Goal: Use online tool/utility: Utilize a website feature to perform a specific function

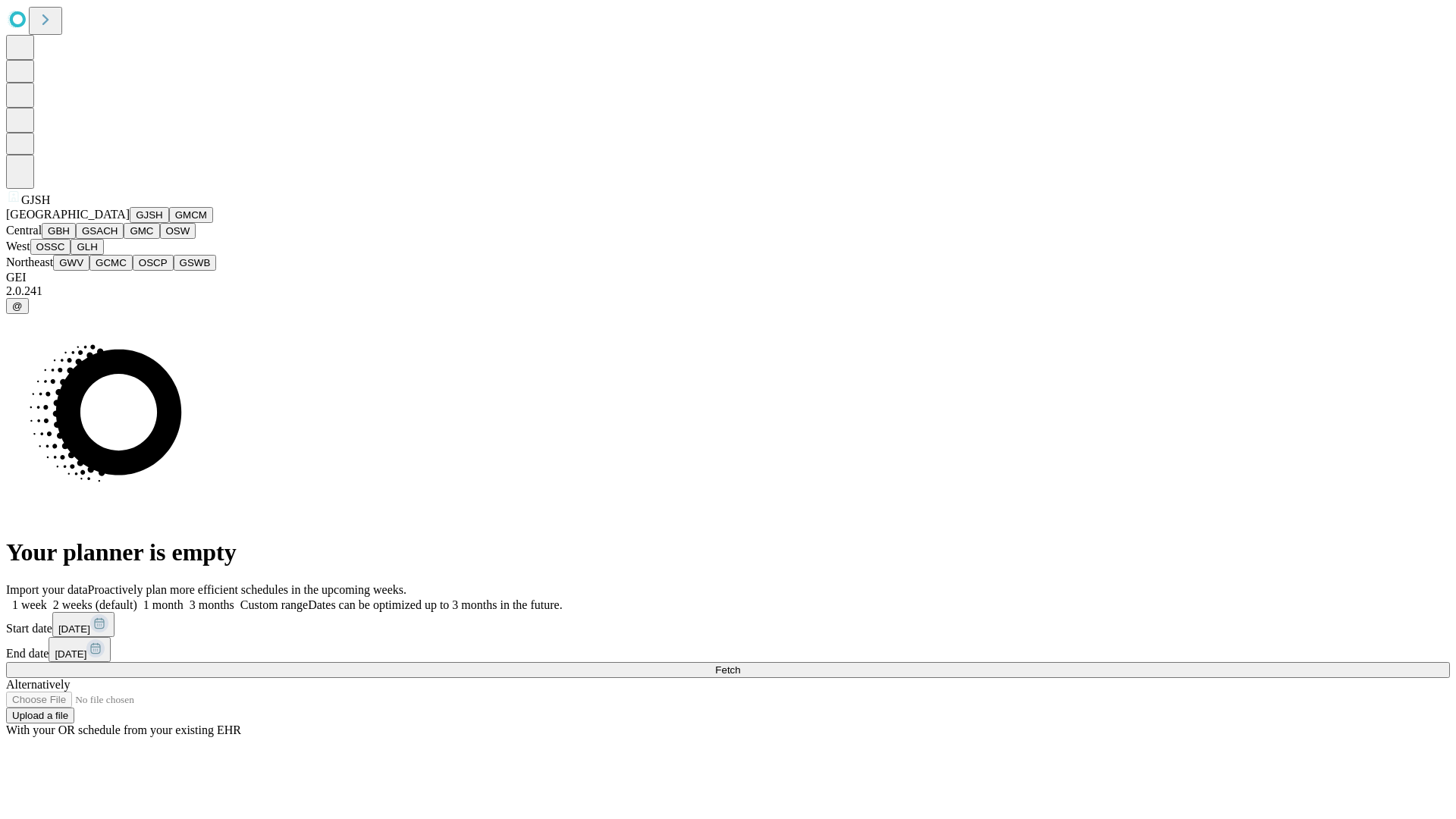
click at [130, 223] on button "GJSH" at bounding box center [149, 215] width 39 height 16
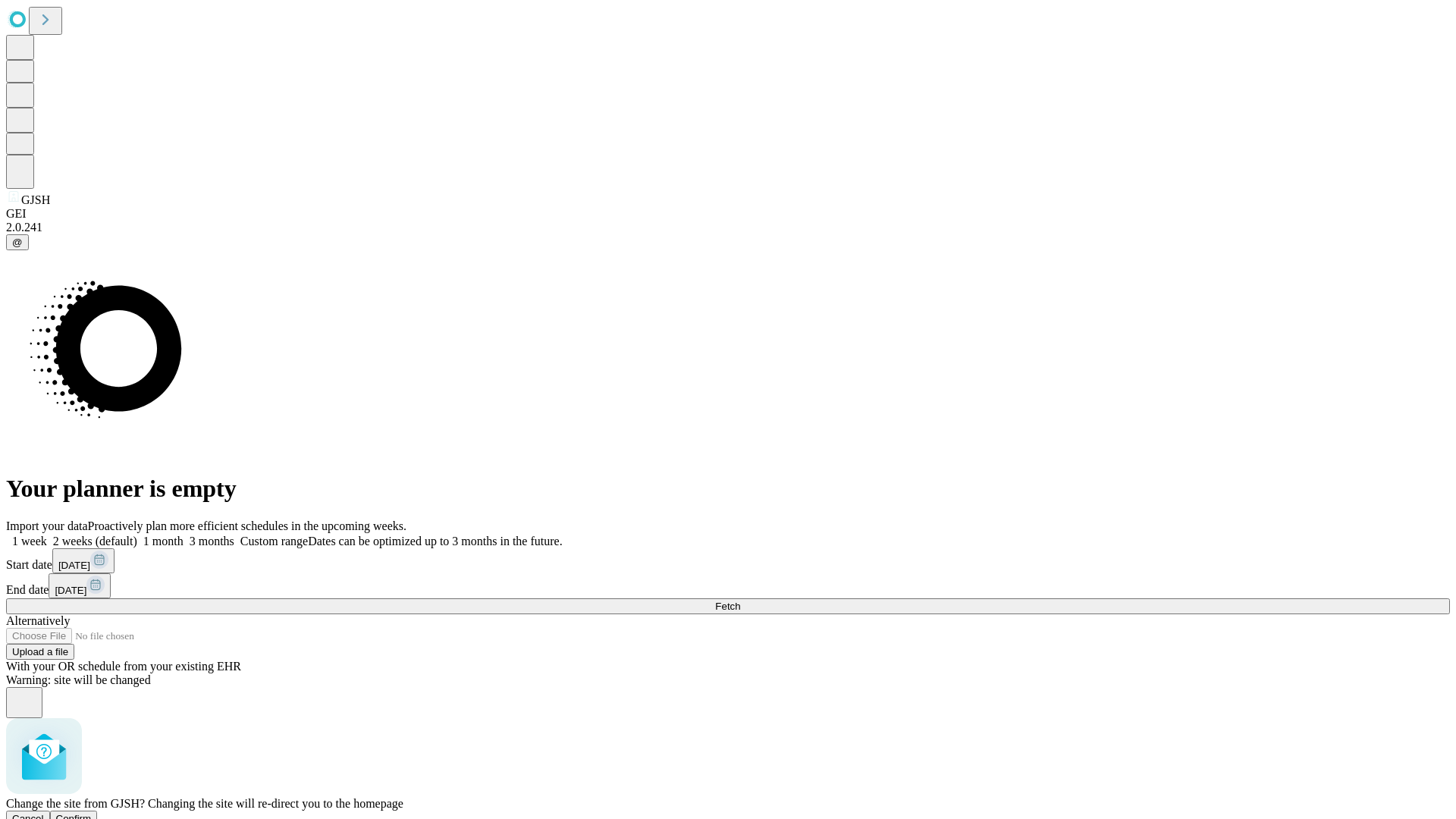
click at [92, 814] on span "Confirm" at bounding box center [73, 819] width 36 height 11
click at [137, 535] on label "2 weeks (default)" at bounding box center [92, 541] width 90 height 13
click at [740, 601] on span "Fetch" at bounding box center [727, 606] width 25 height 11
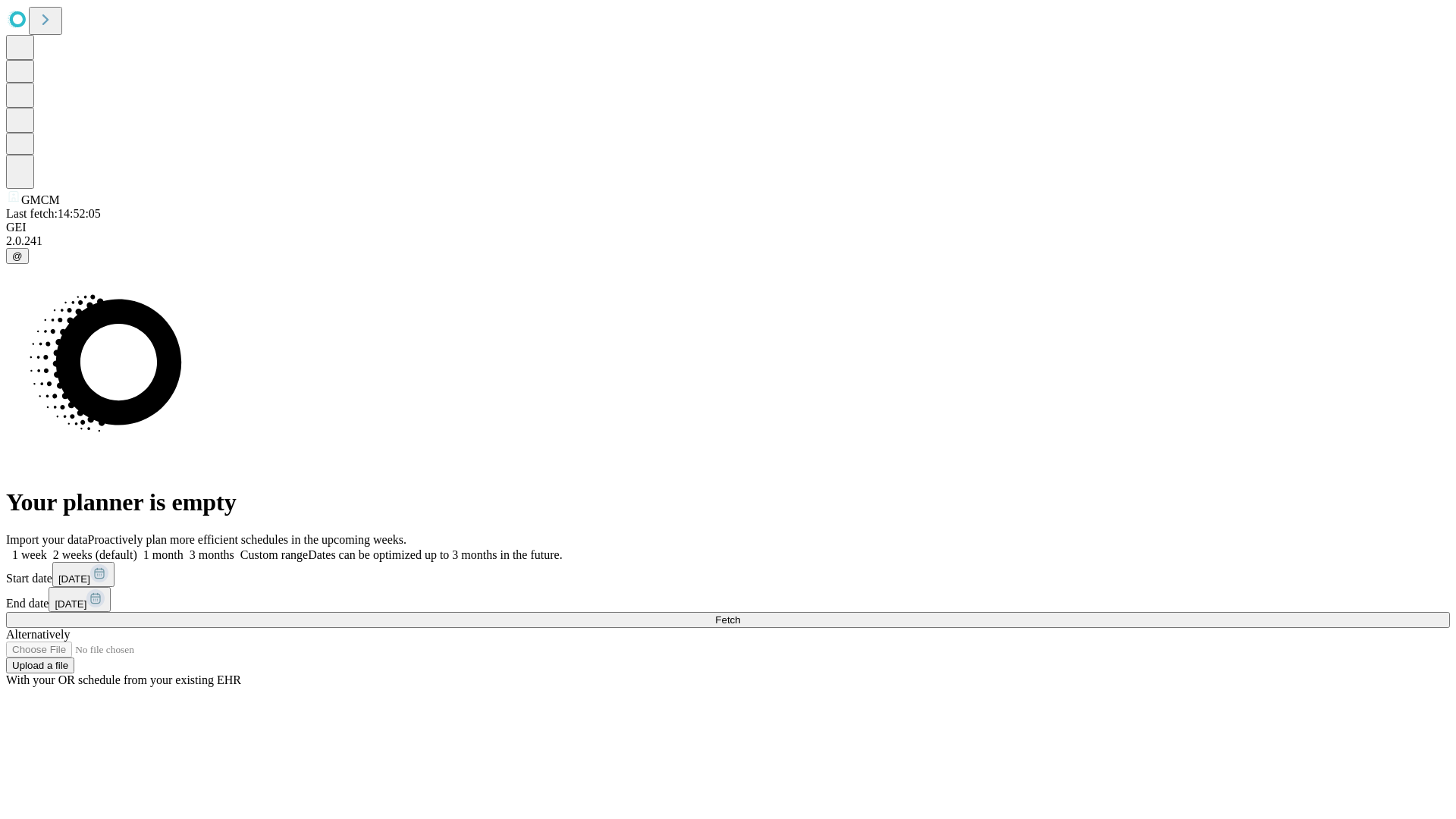
click at [740, 614] on span "Fetch" at bounding box center [727, 620] width 25 height 11
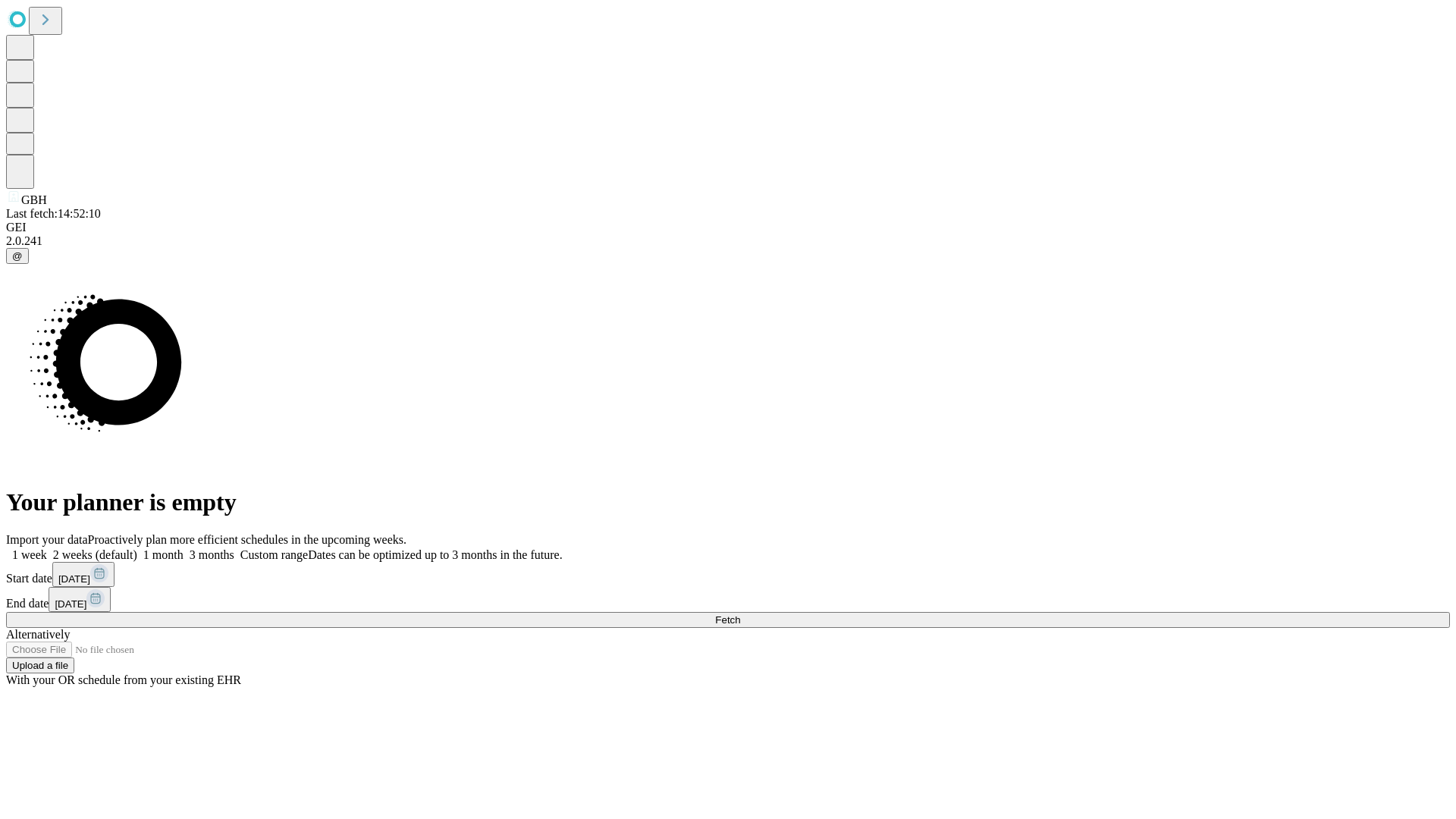
click at [137, 549] on label "2 weeks (default)" at bounding box center [92, 555] width 90 height 13
click at [740, 614] on span "Fetch" at bounding box center [727, 620] width 25 height 11
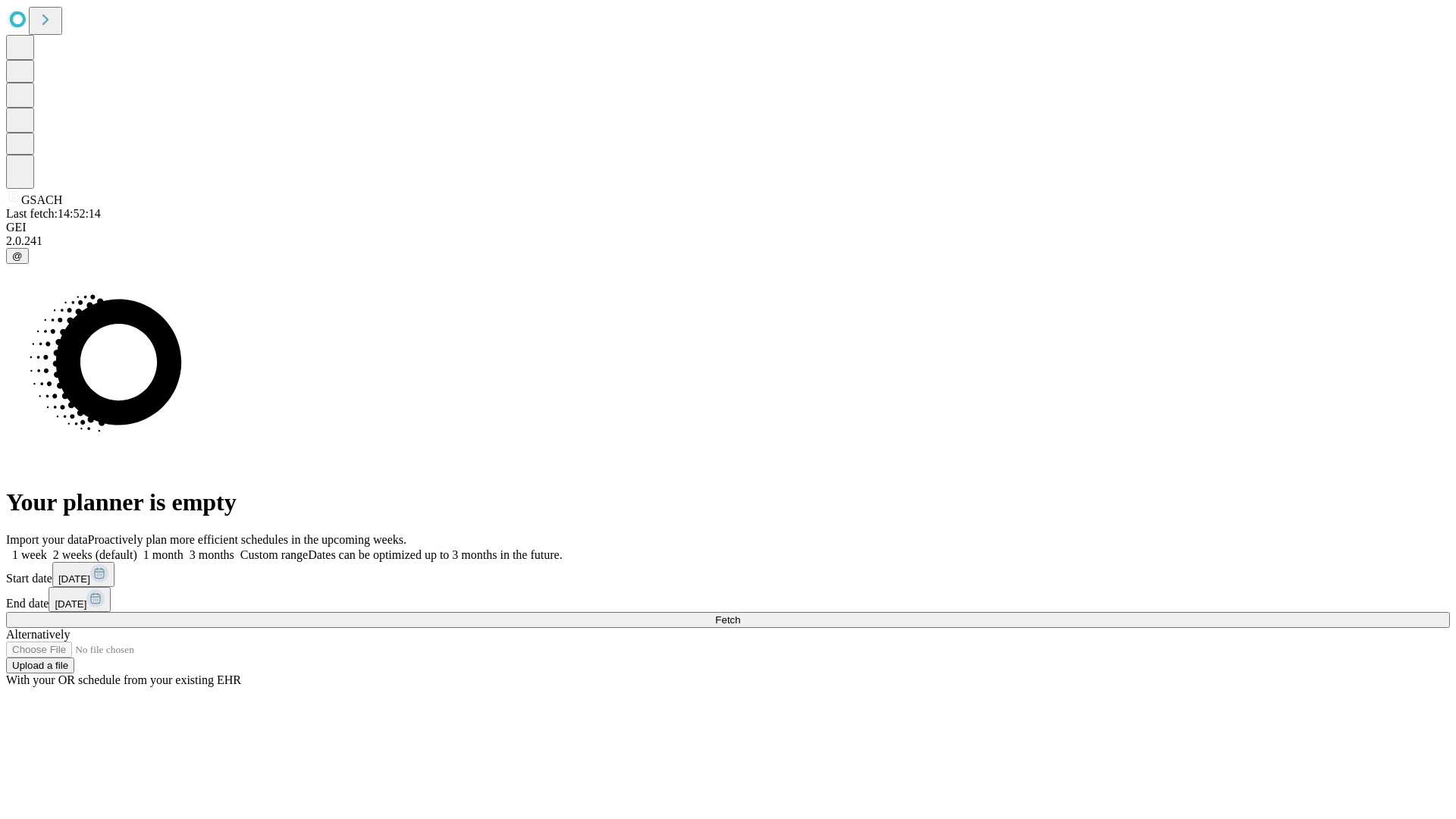
click at [740, 614] on span "Fetch" at bounding box center [727, 620] width 25 height 11
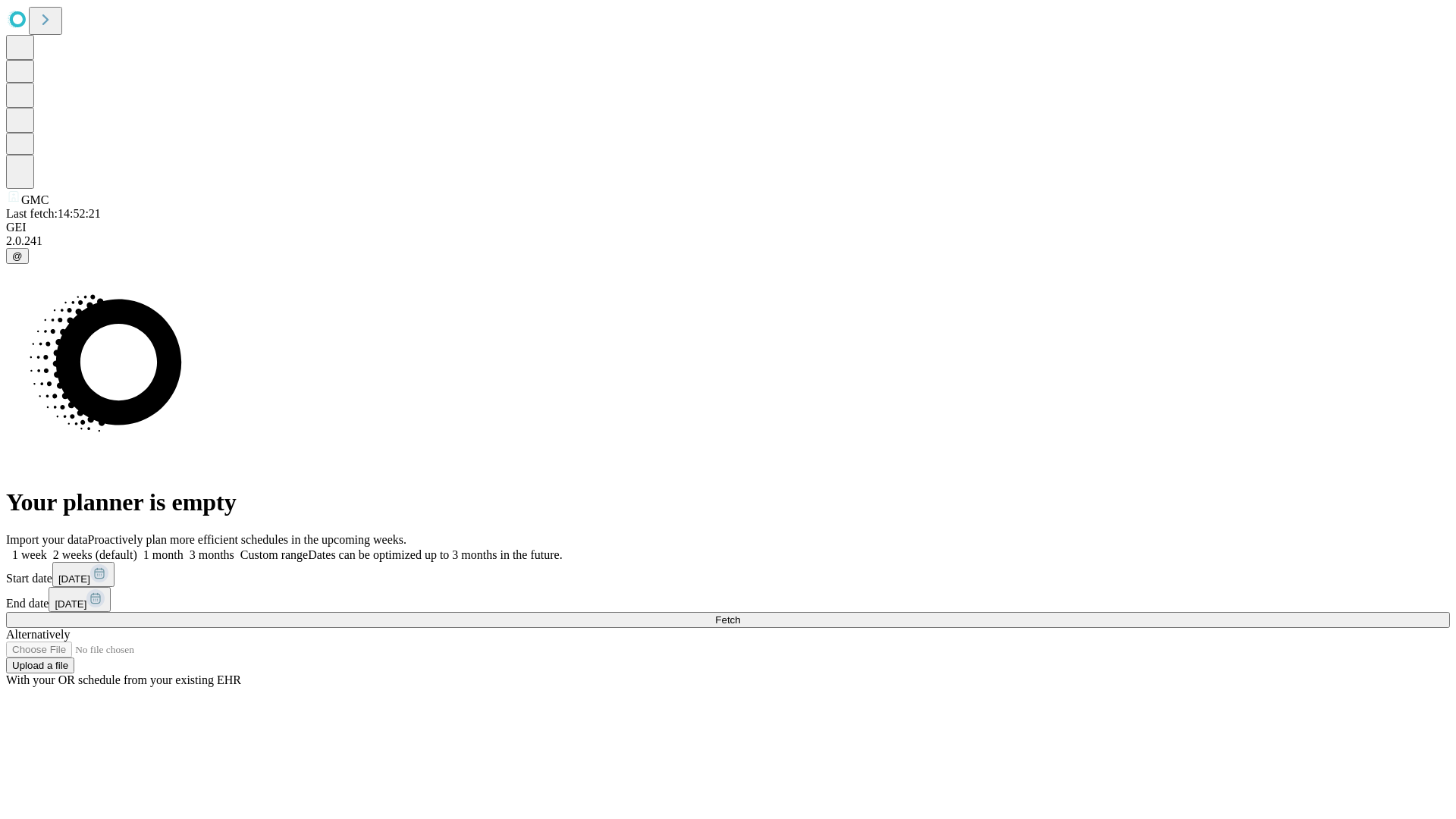
click at [137, 549] on label "2 weeks (default)" at bounding box center [92, 555] width 90 height 13
click at [740, 614] on span "Fetch" at bounding box center [727, 620] width 25 height 11
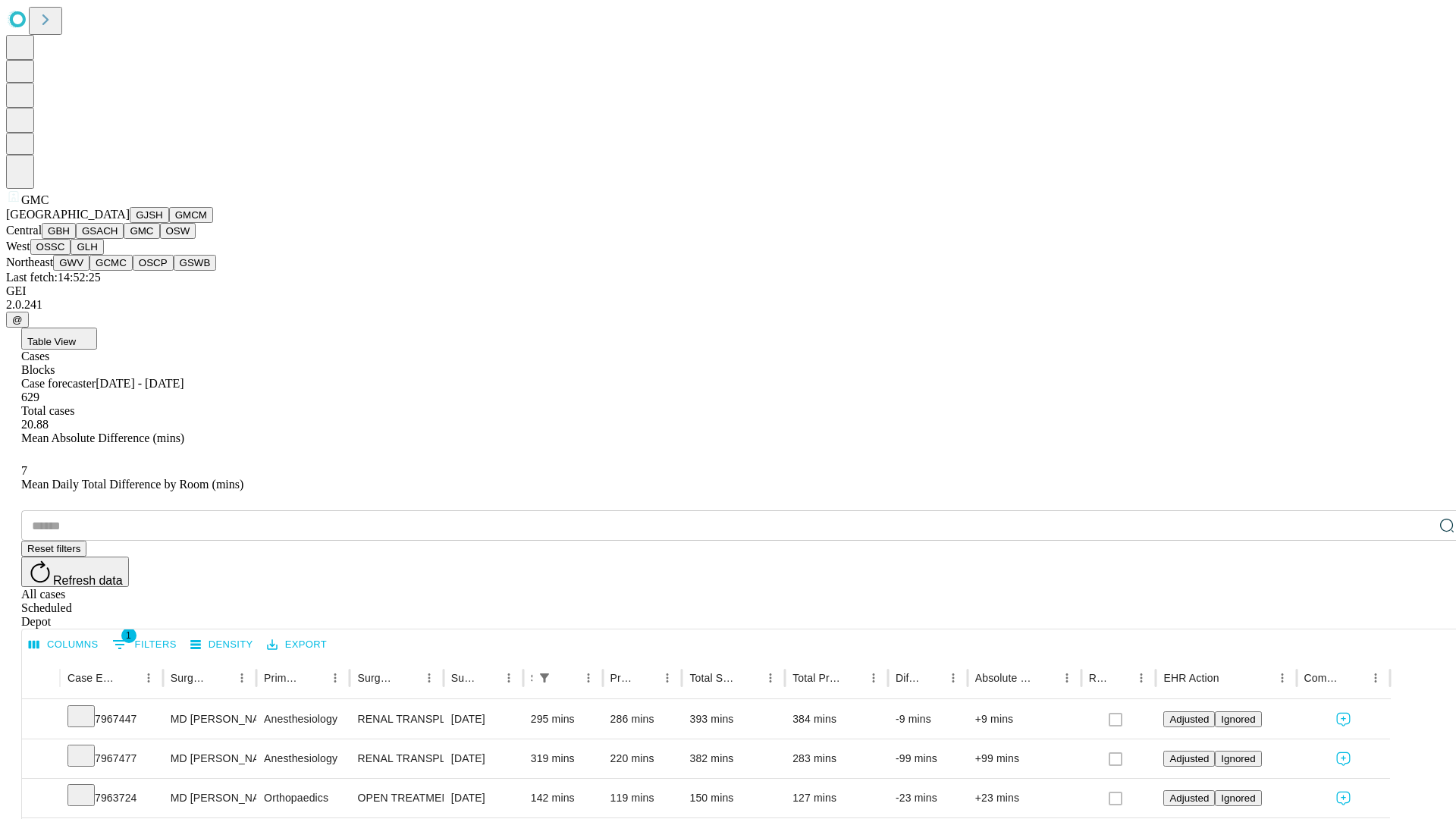
click at [160, 239] on button "OSW" at bounding box center [178, 230] width 37 height 16
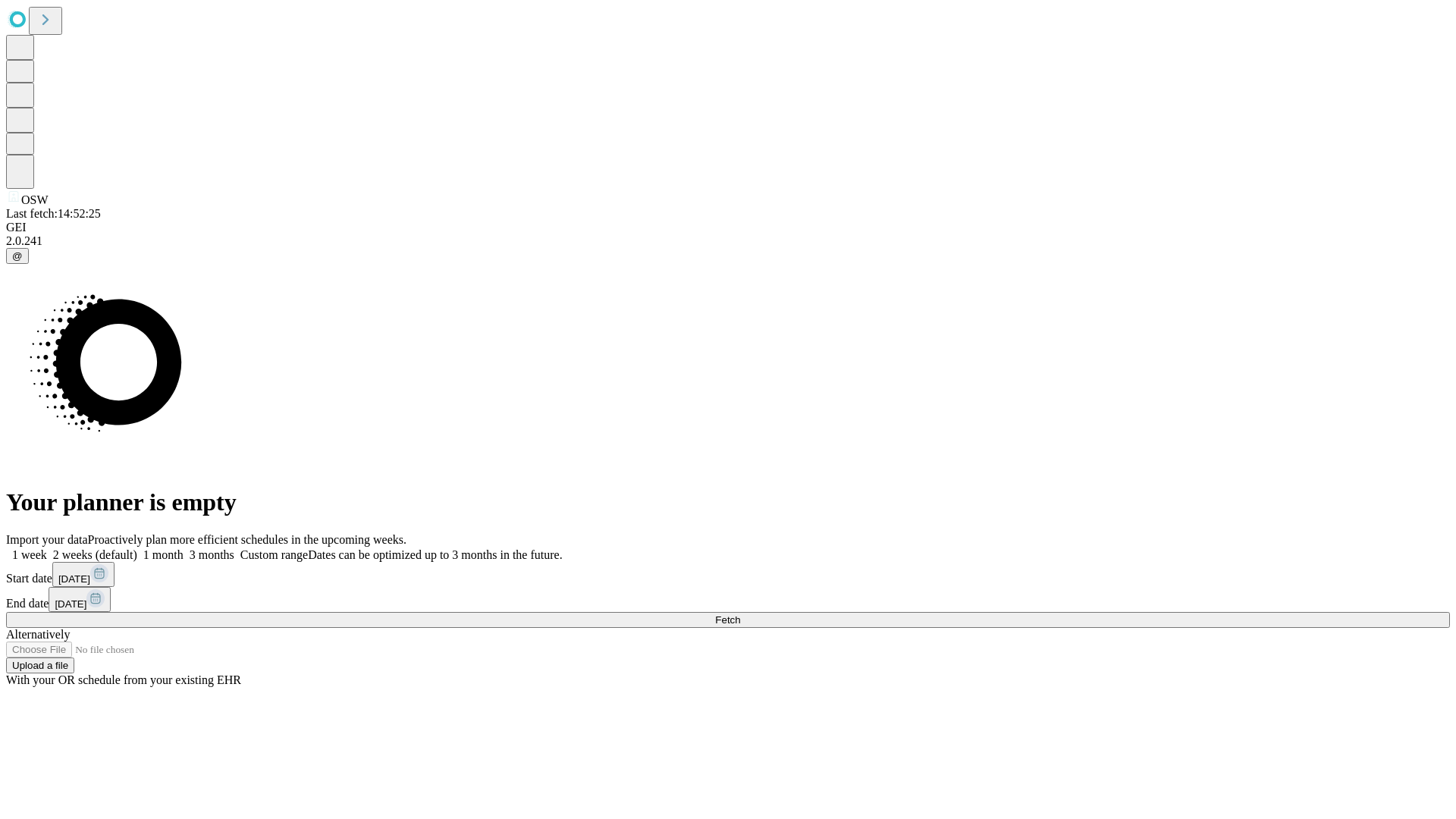
click at [137, 549] on label "2 weeks (default)" at bounding box center [92, 555] width 90 height 13
click at [740, 614] on span "Fetch" at bounding box center [727, 620] width 25 height 11
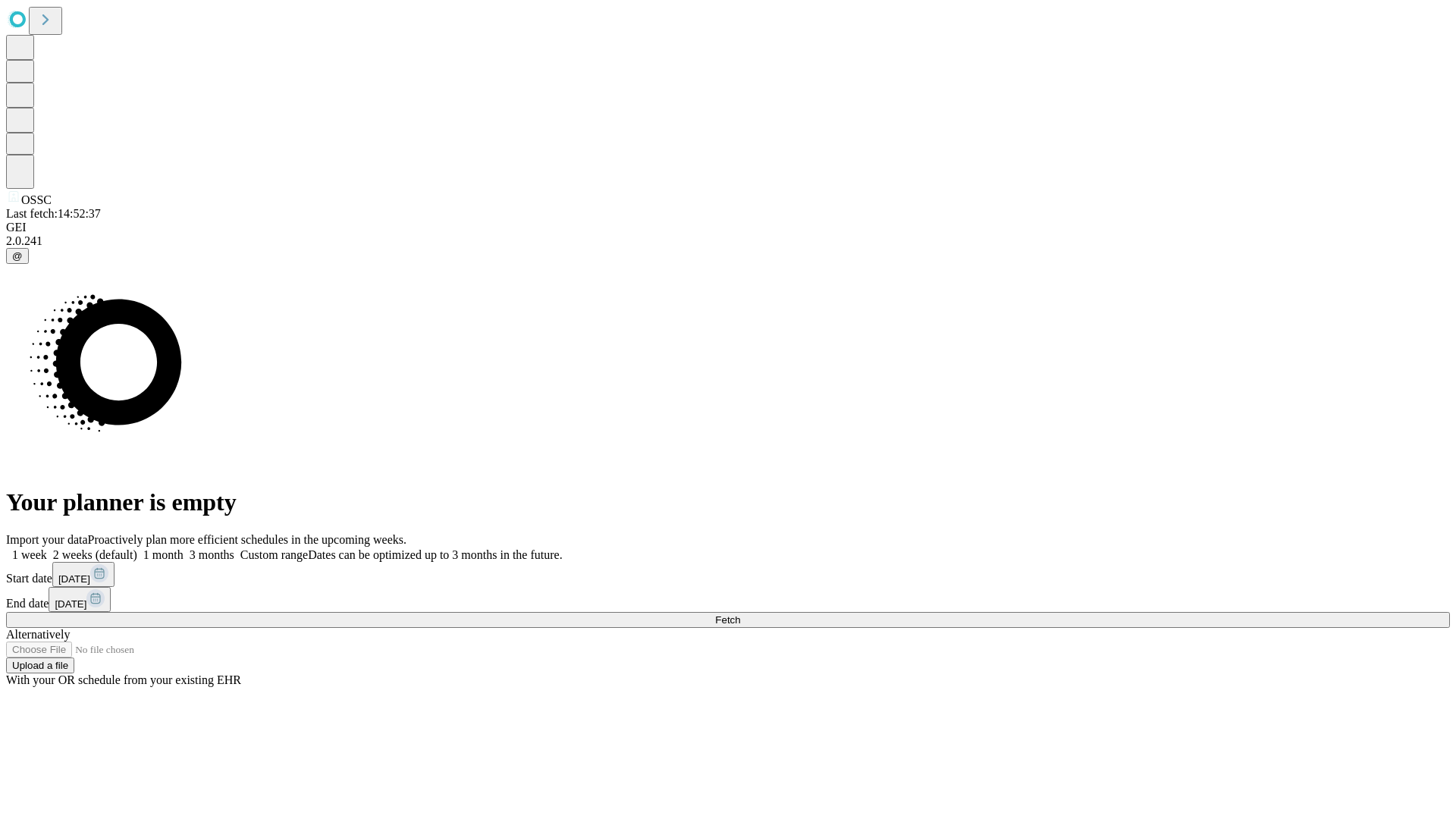
click at [137, 549] on label "2 weeks (default)" at bounding box center [92, 555] width 90 height 13
click at [740, 614] on span "Fetch" at bounding box center [727, 620] width 25 height 11
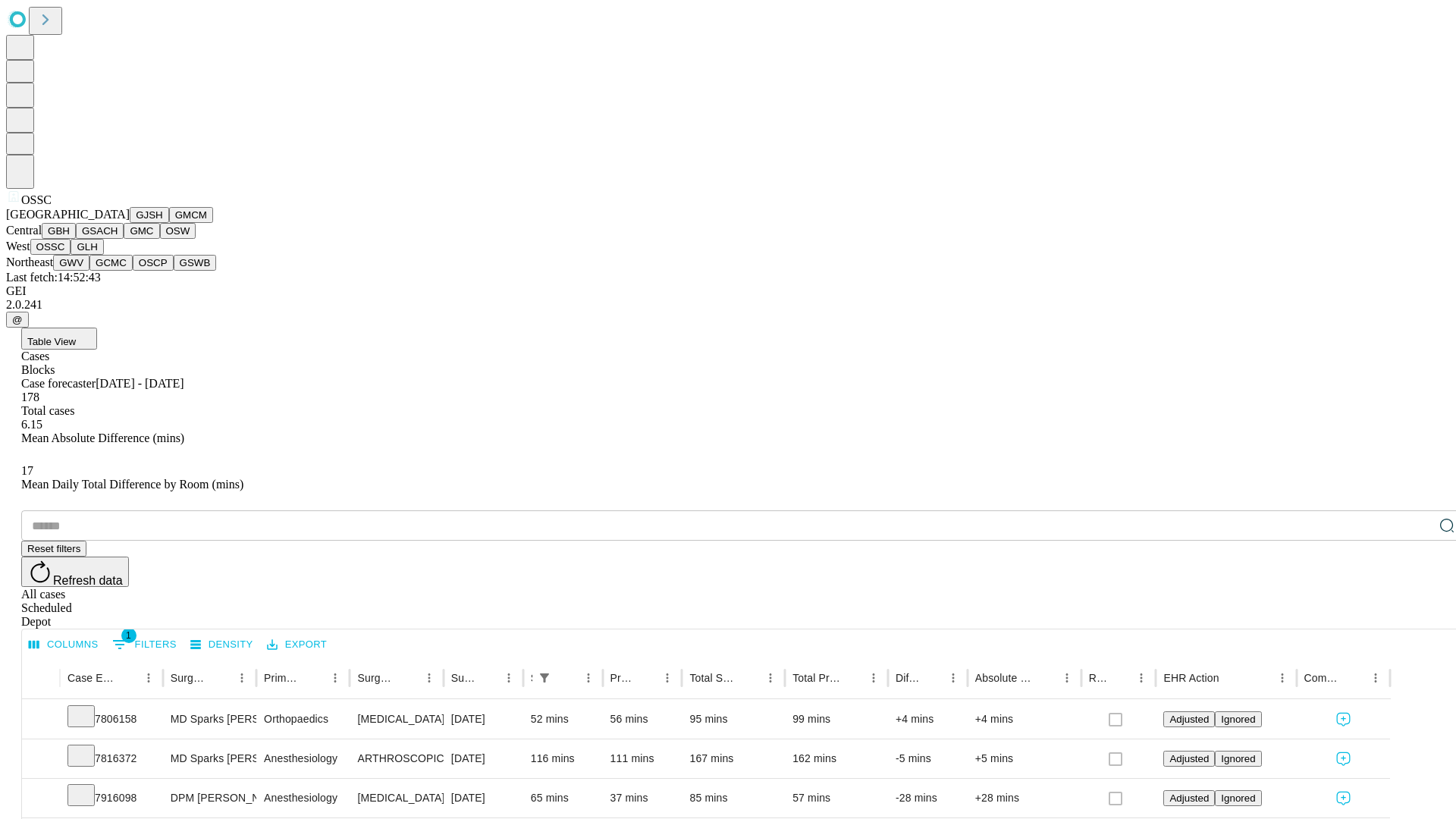
click at [103, 255] on button "GLH" at bounding box center [87, 247] width 33 height 16
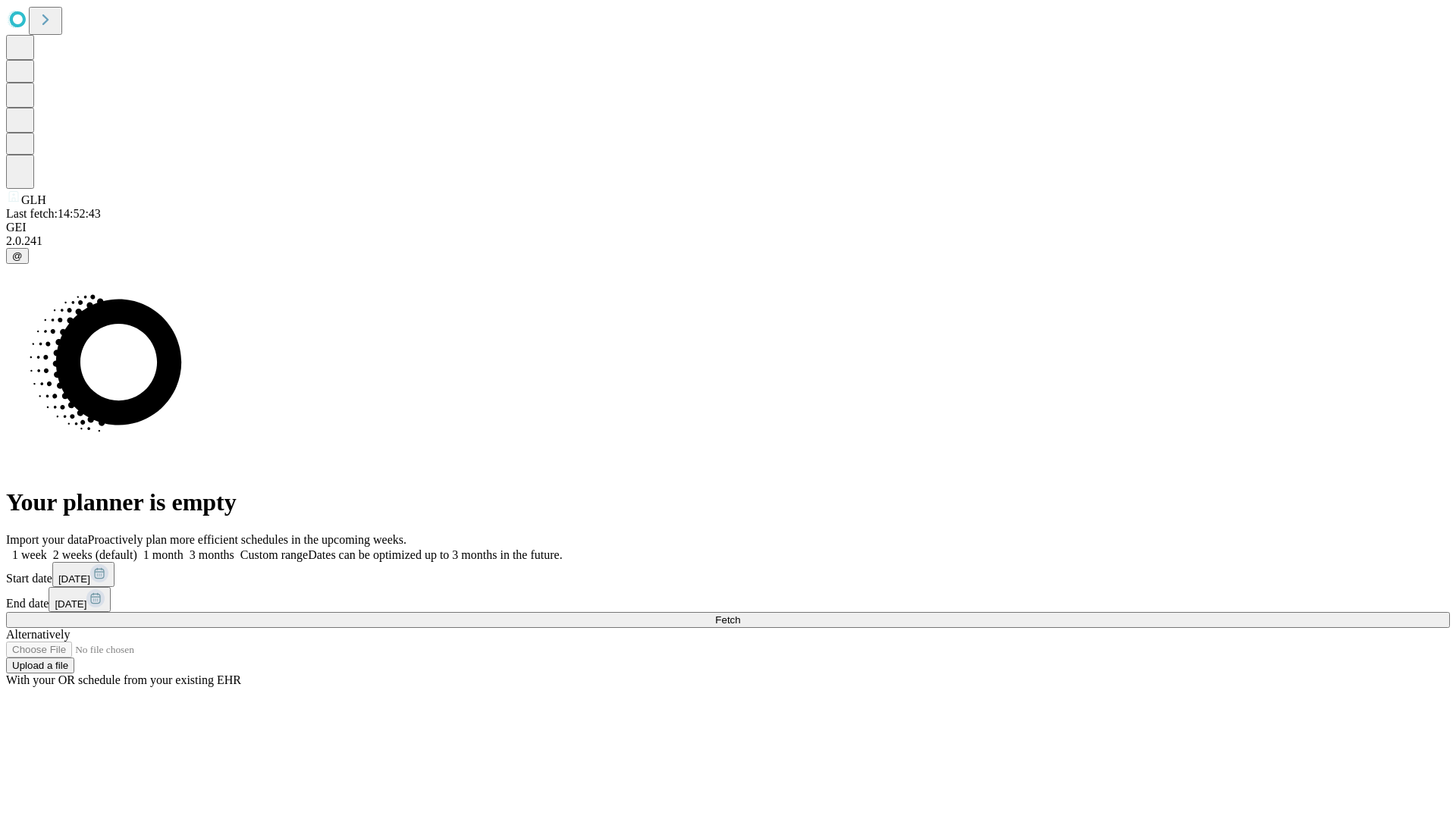
click at [137, 549] on label "2 weeks (default)" at bounding box center [92, 555] width 90 height 13
click at [740, 614] on span "Fetch" at bounding box center [727, 620] width 25 height 11
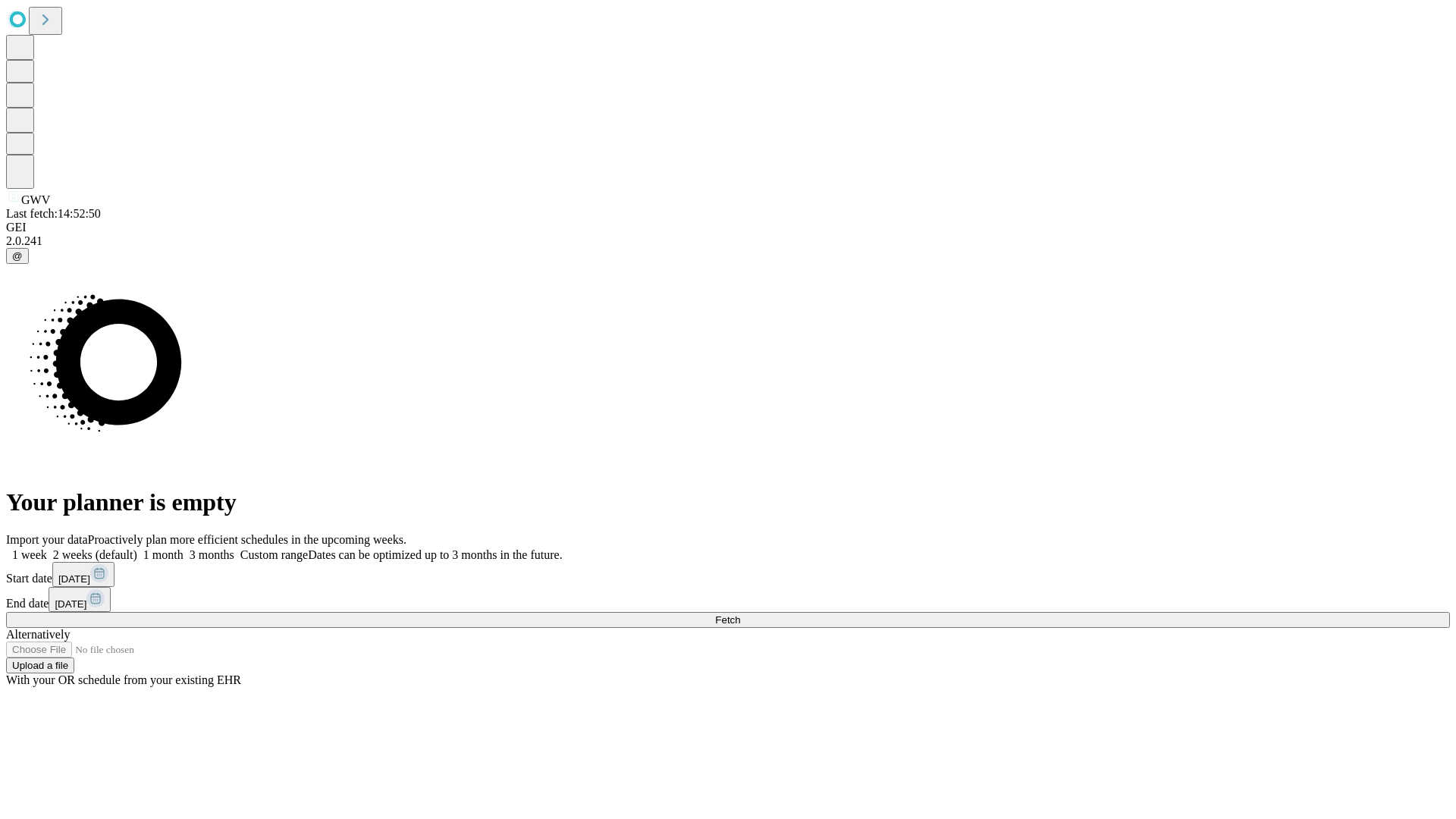
click at [137, 549] on label "2 weeks (default)" at bounding box center [92, 555] width 90 height 13
click at [740, 614] on span "Fetch" at bounding box center [727, 620] width 25 height 11
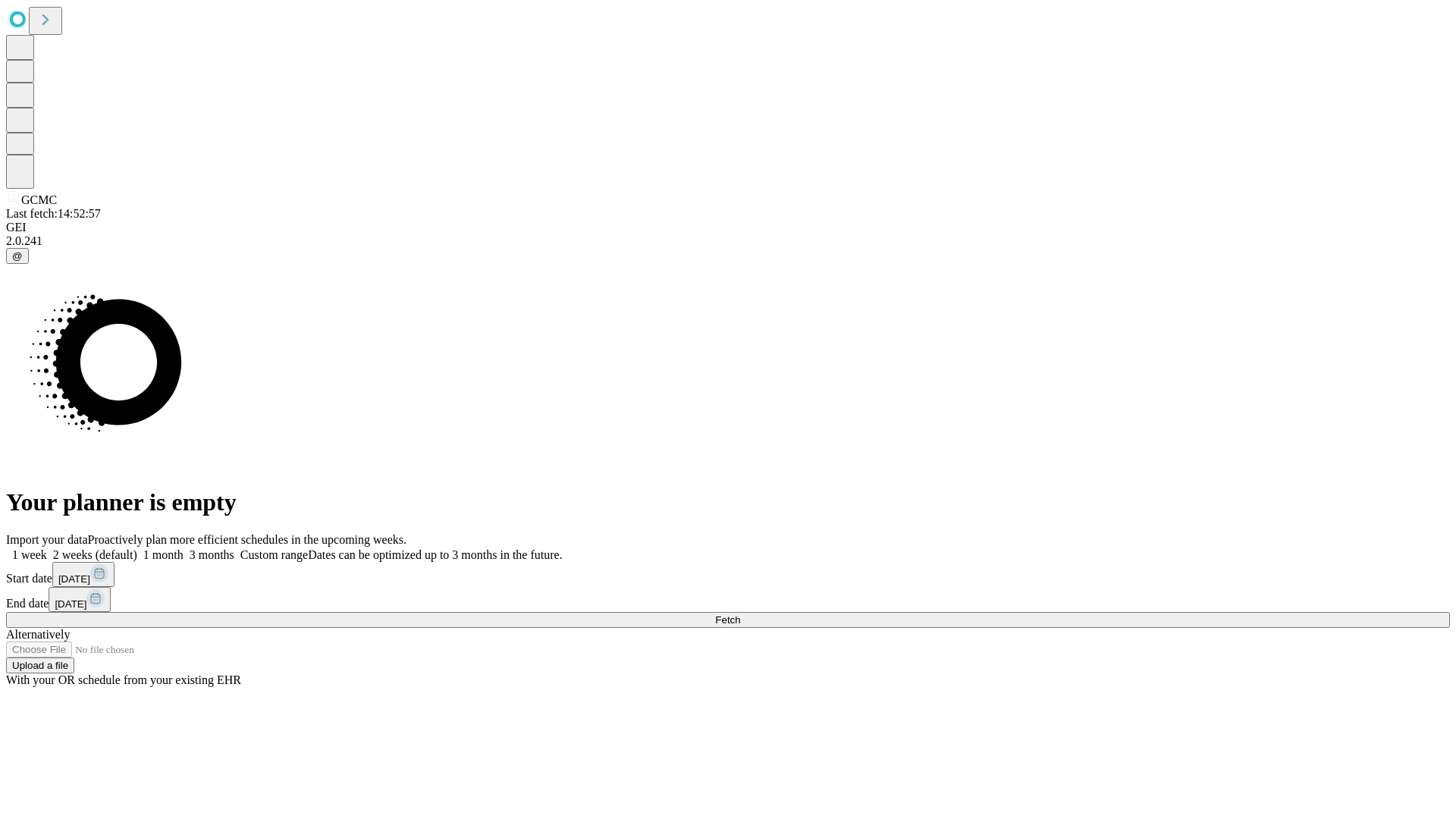
click at [137, 549] on label "2 weeks (default)" at bounding box center [92, 555] width 90 height 13
click at [740, 614] on span "Fetch" at bounding box center [727, 620] width 25 height 11
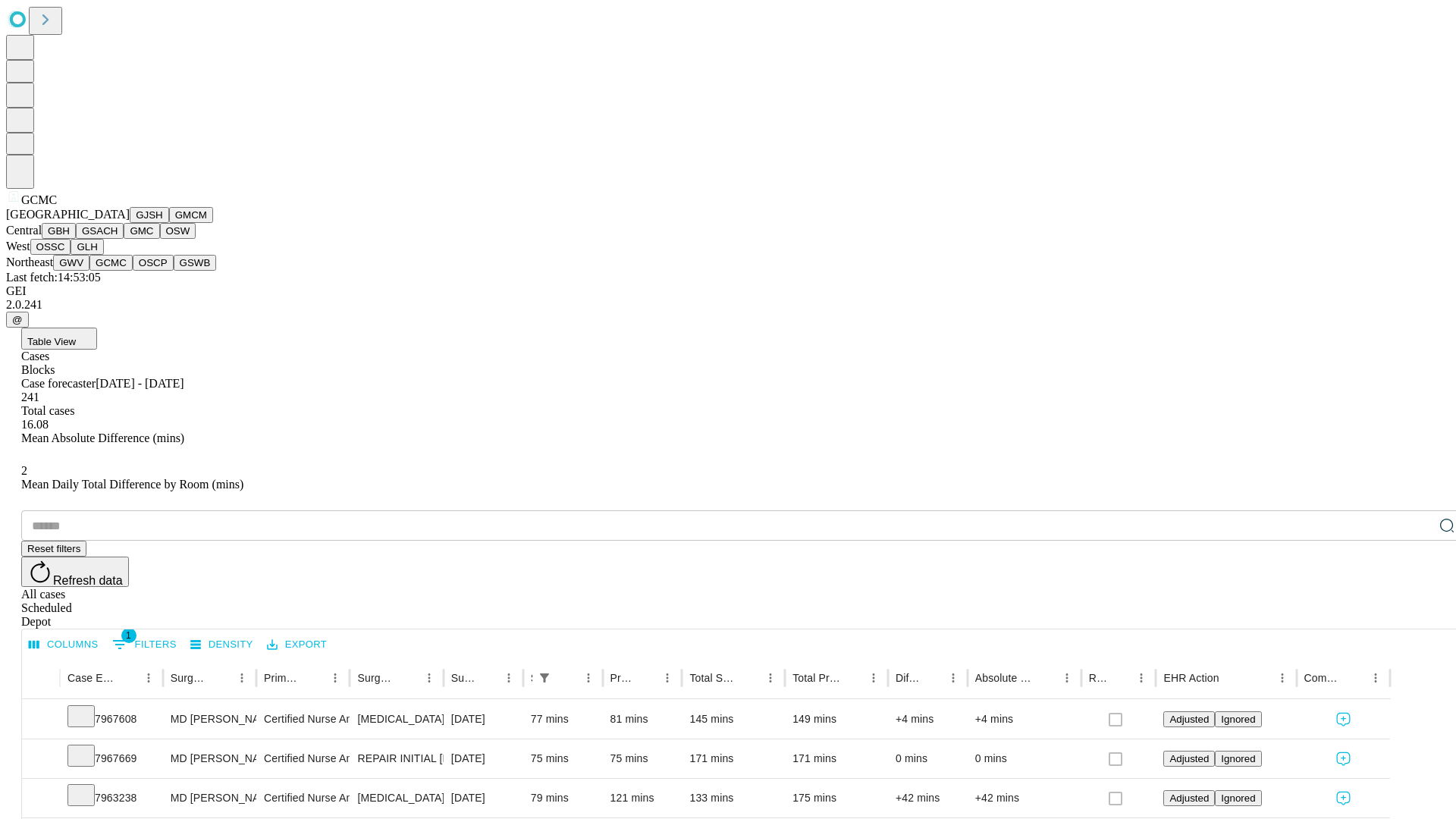
click at [132, 271] on button "OSCP" at bounding box center [152, 262] width 41 height 16
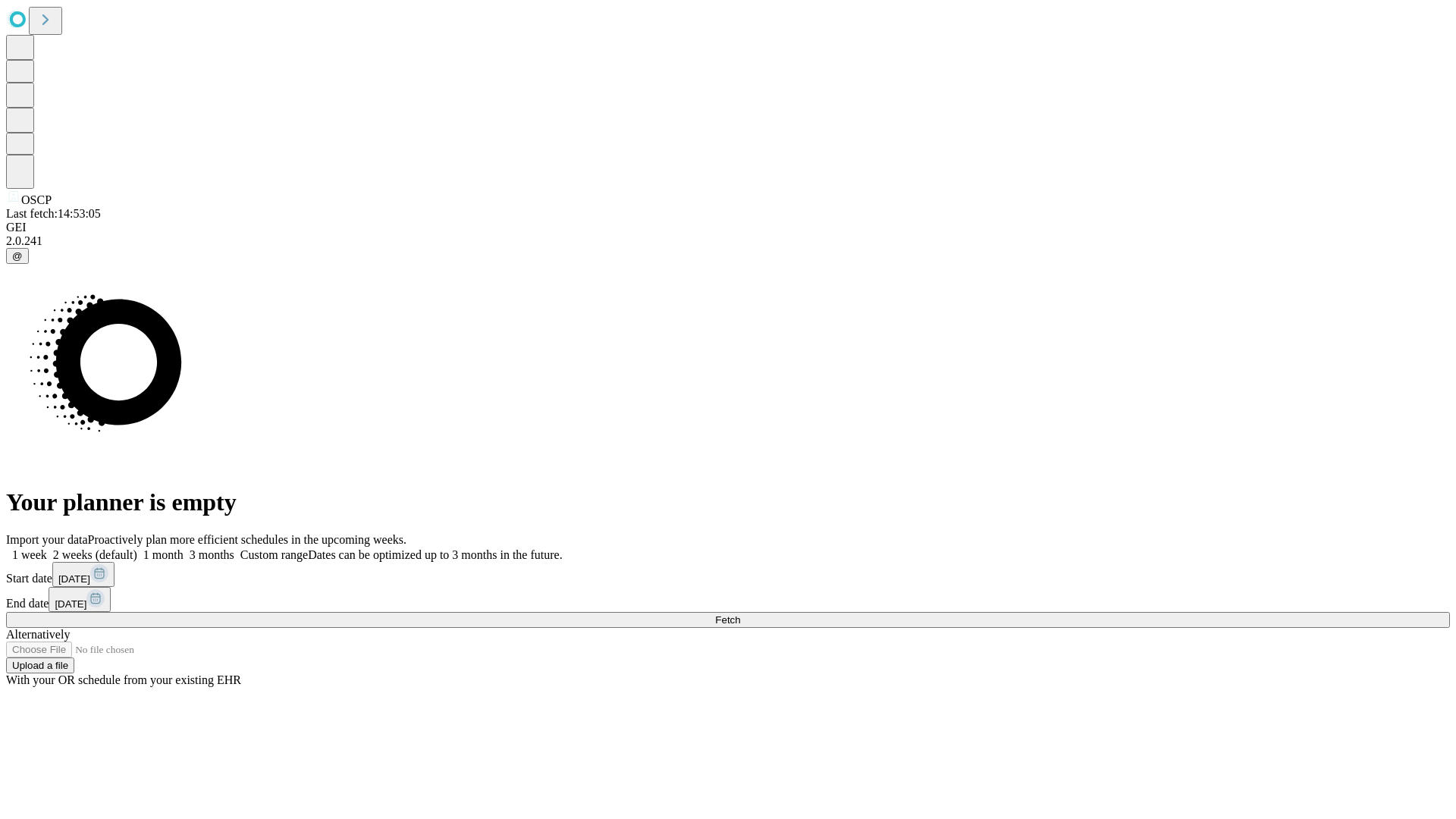
click at [137, 549] on label "2 weeks (default)" at bounding box center [92, 555] width 90 height 13
click at [740, 614] on span "Fetch" at bounding box center [727, 620] width 25 height 11
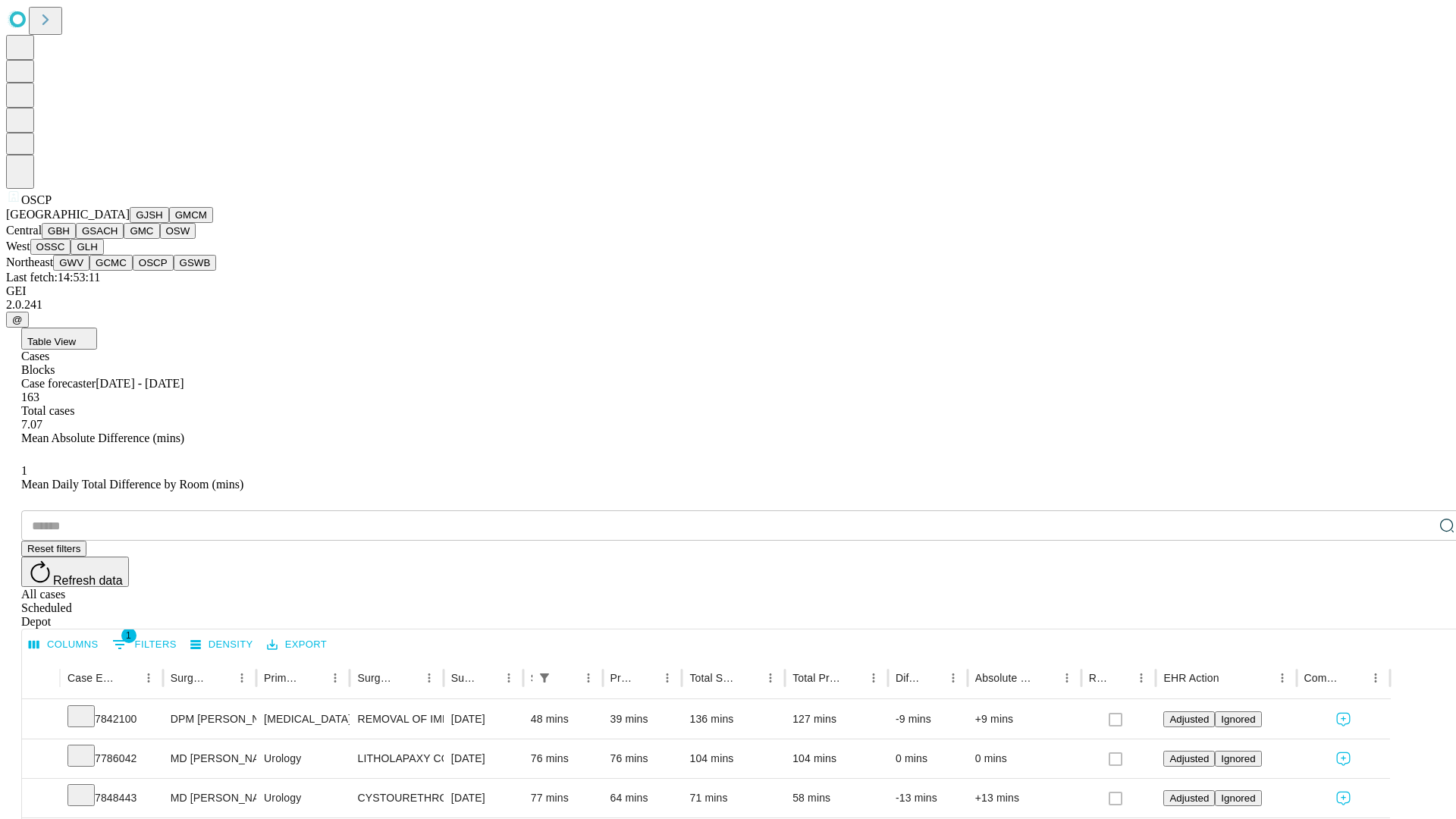
click at [173, 271] on button "GSWB" at bounding box center [194, 262] width 43 height 16
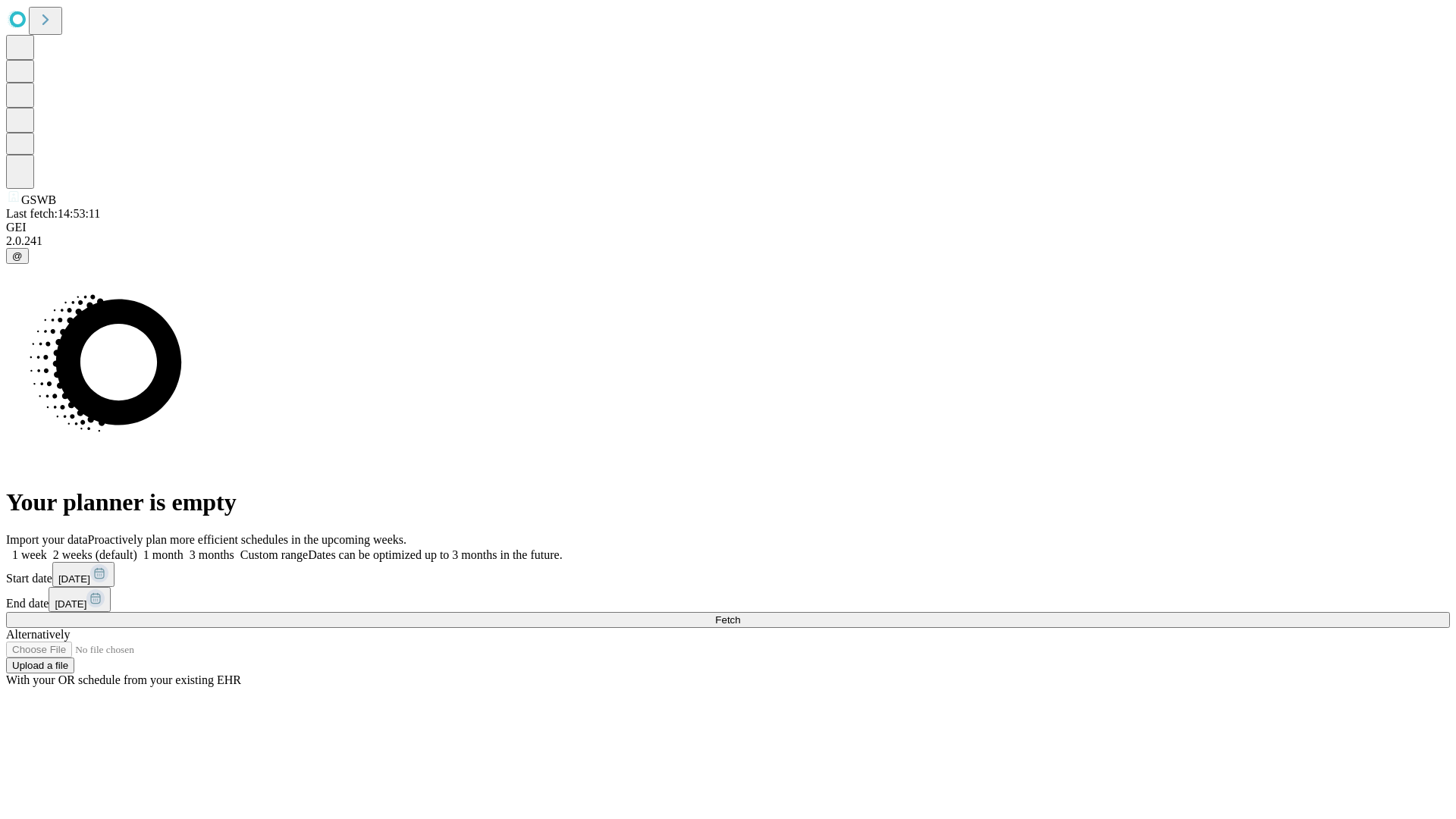
click at [137, 549] on label "2 weeks (default)" at bounding box center [92, 555] width 90 height 13
click at [740, 614] on span "Fetch" at bounding box center [727, 620] width 25 height 11
